Goal: Task Accomplishment & Management: Manage account settings

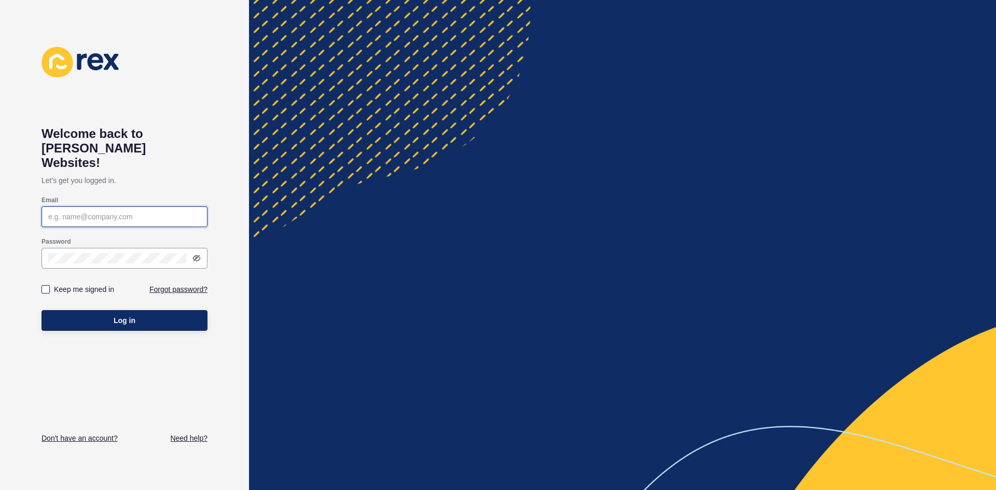
type input "[EMAIL_ADDRESS][DOMAIN_NAME]"
click at [46, 285] on label at bounding box center [46, 289] width 8 height 8
click at [46, 286] on input "Keep me signed in" at bounding box center [47, 289] width 7 height 7
checkbox input "true"
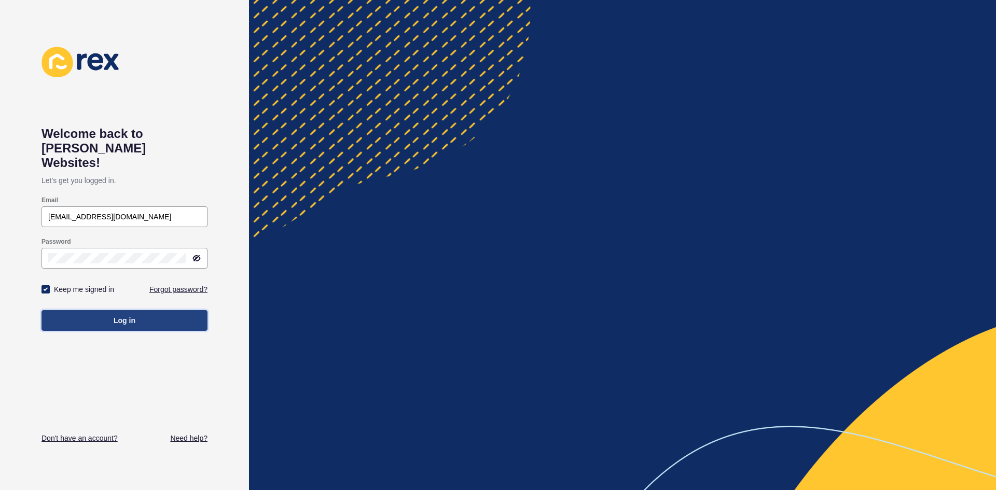
click at [84, 310] on button "Log in" at bounding box center [125, 320] width 166 height 21
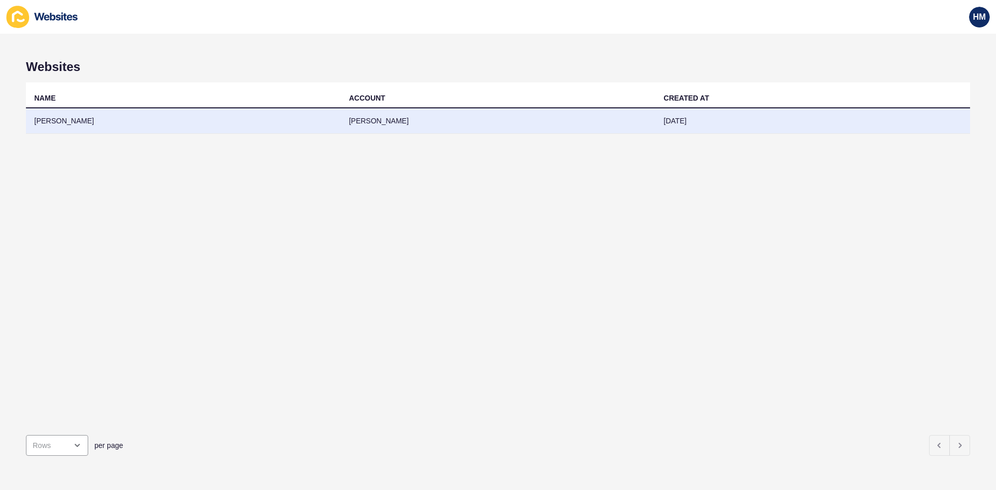
click at [384, 118] on td "[PERSON_NAME]" at bounding box center [498, 120] width 315 height 25
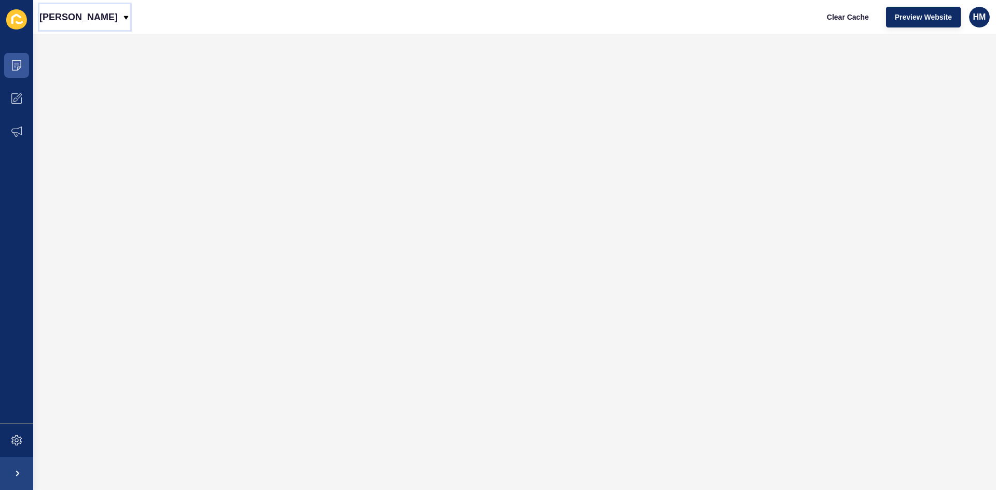
click at [118, 19] on p "[PERSON_NAME]" at bounding box center [78, 17] width 78 height 26
click at [94, 49] on div "Back to website list" at bounding box center [85, 47] width 74 height 19
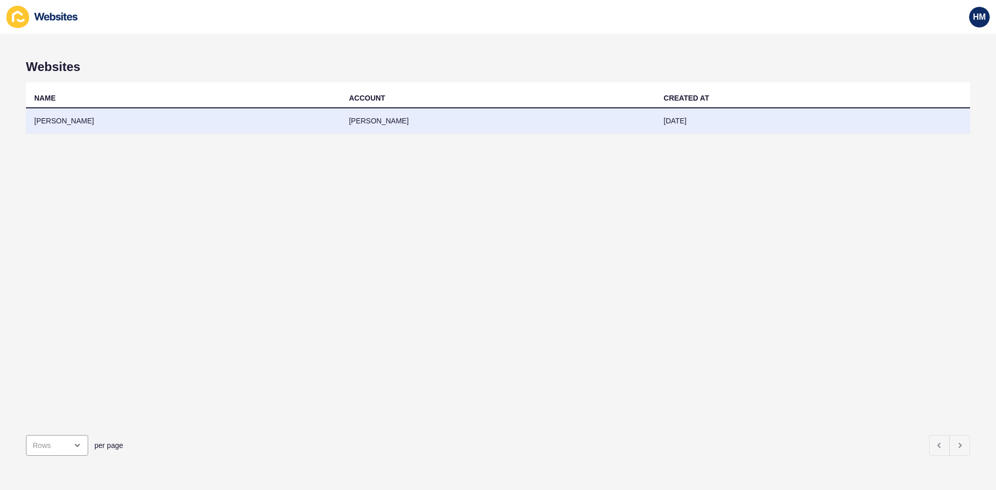
click at [69, 121] on td "[PERSON_NAME]" at bounding box center [183, 120] width 315 height 25
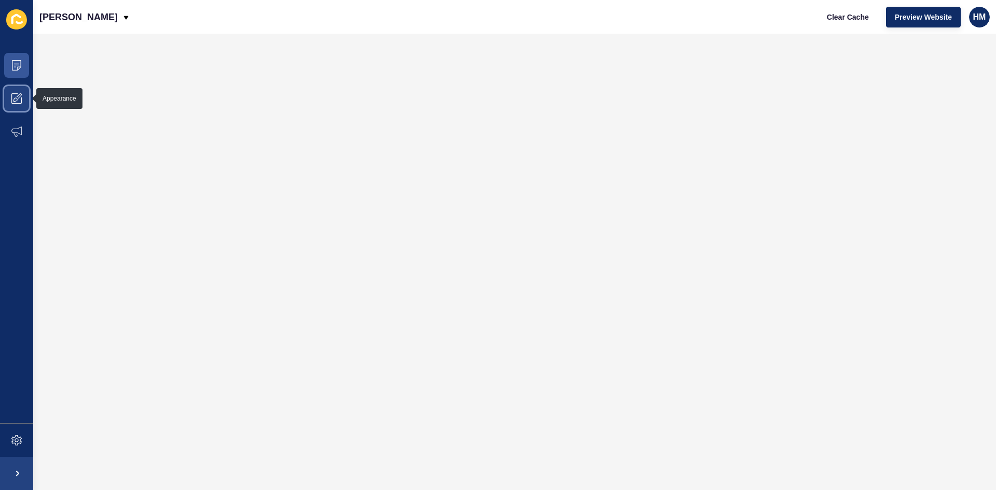
click at [16, 99] on icon at bounding box center [16, 98] width 10 height 10
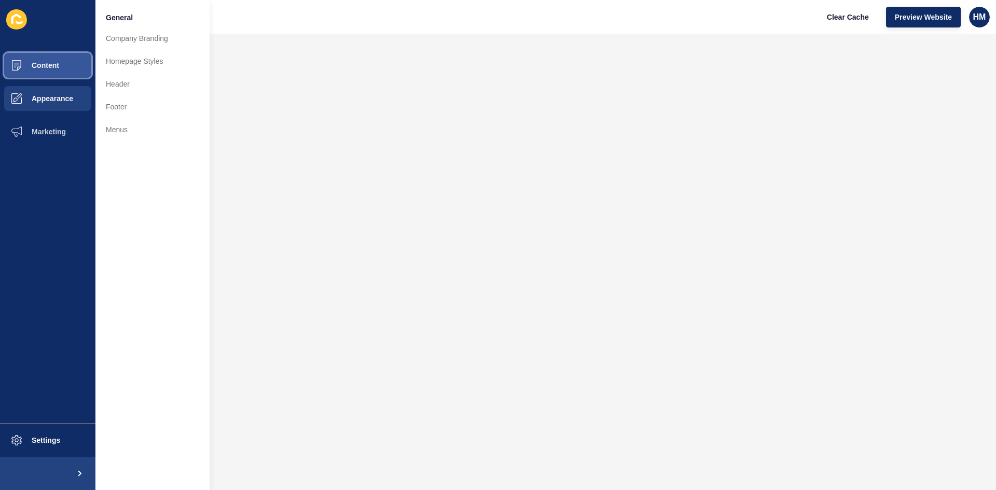
click at [56, 63] on span "Content" at bounding box center [28, 65] width 61 height 8
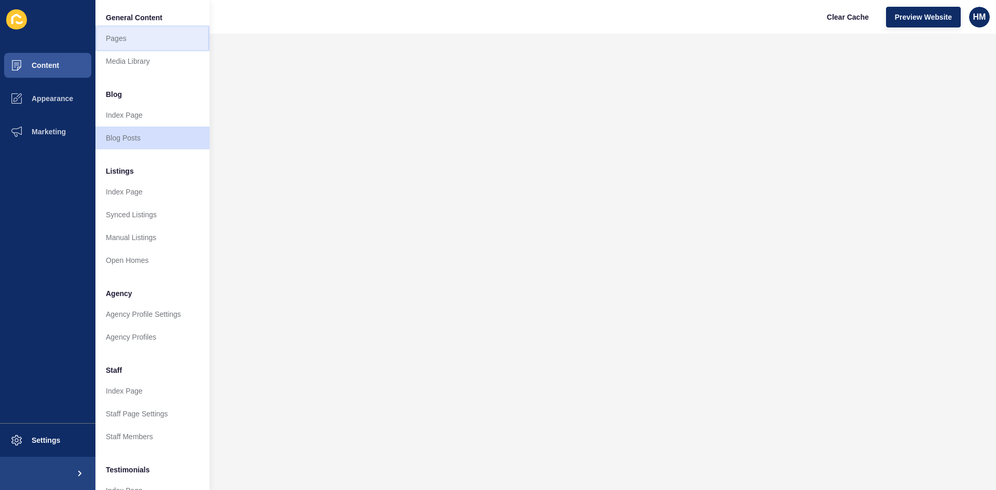
click at [135, 41] on link "Pages" at bounding box center [152, 38] width 114 height 23
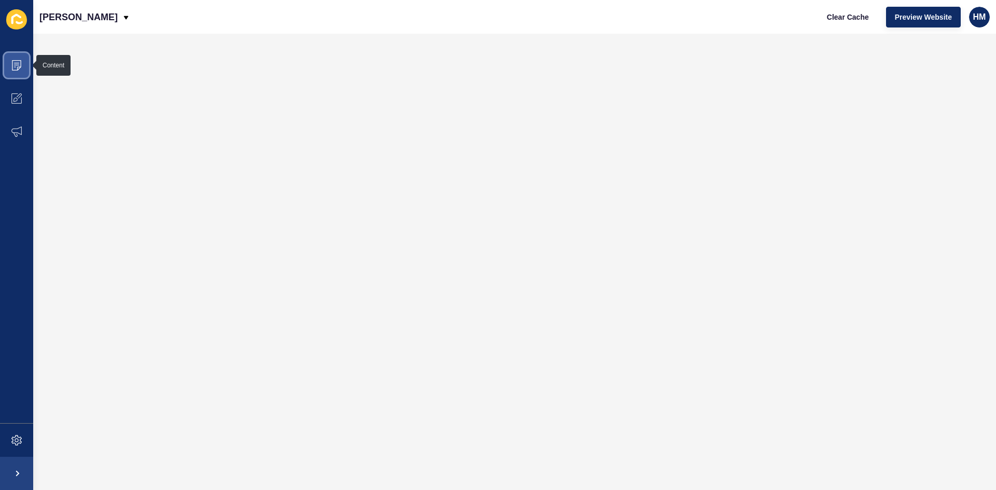
click at [19, 64] on icon at bounding box center [16, 65] width 10 height 10
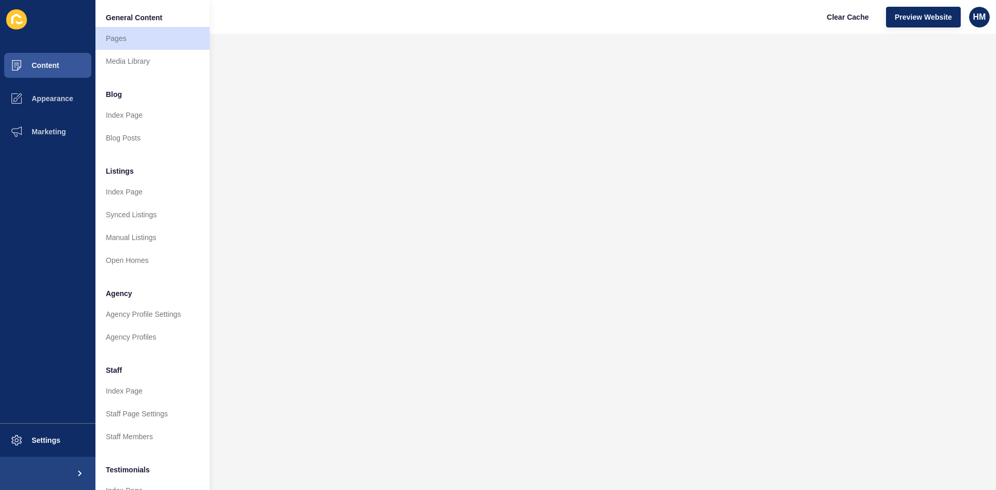
click at [706, 31] on div "[PERSON_NAME] Clear Cache Preview Website HM" at bounding box center [514, 17] width 963 height 34
